Goal: Find specific page/section: Find specific page/section

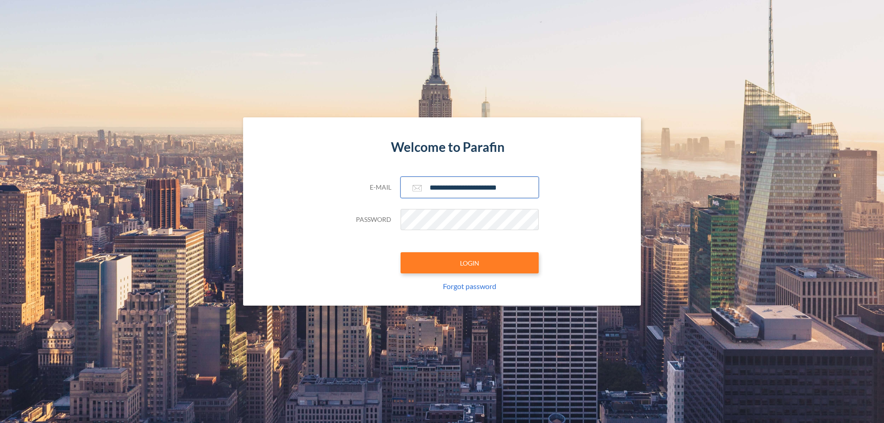
type input "**********"
click at [469, 263] on button "LOGIN" at bounding box center [469, 262] width 138 height 21
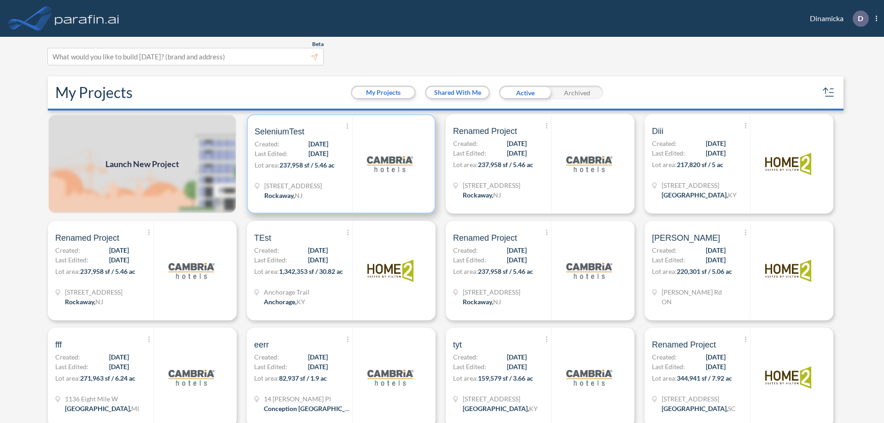
scroll to position [2, 0]
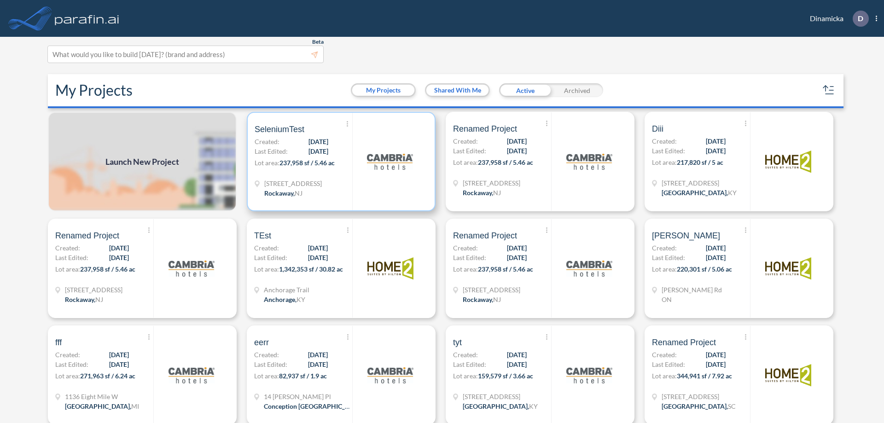
click at [339, 162] on p "Lot area: 237,958 sf / 5.46 ac" at bounding box center [304, 164] width 98 height 13
